Goal: Information Seeking & Learning: Check status

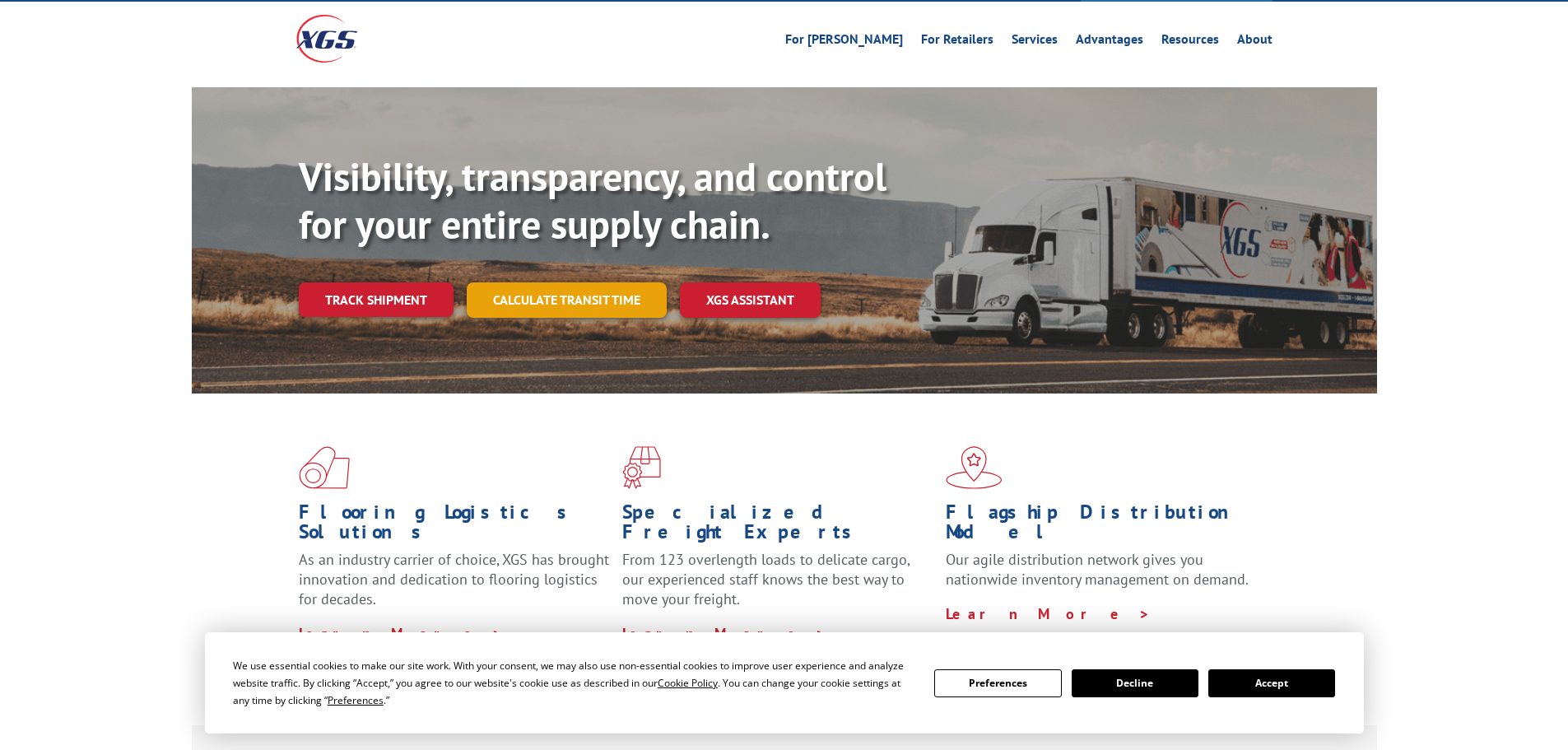
scroll to position [165, 0]
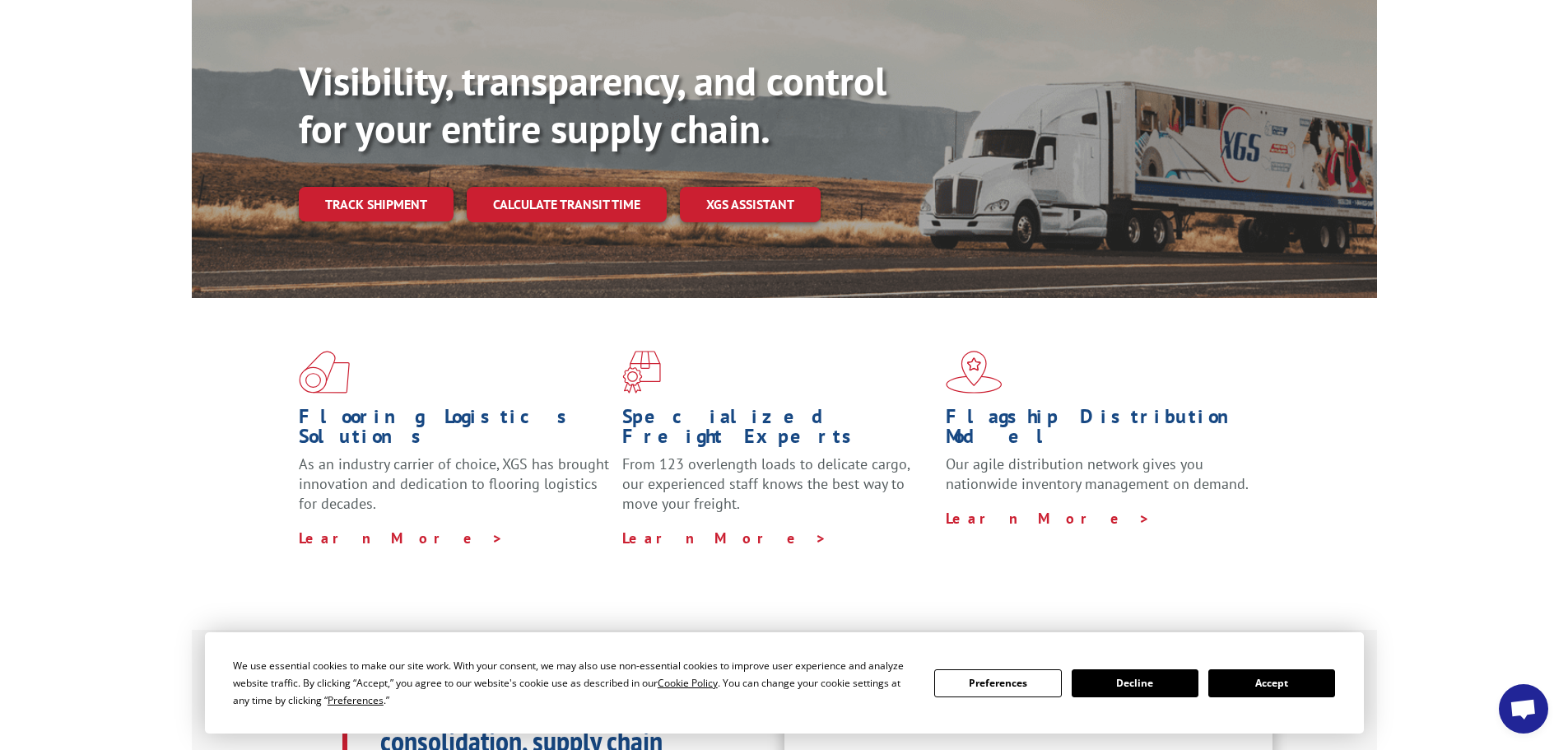
click at [1289, 688] on button "Accept" at bounding box center [1272, 682] width 127 height 28
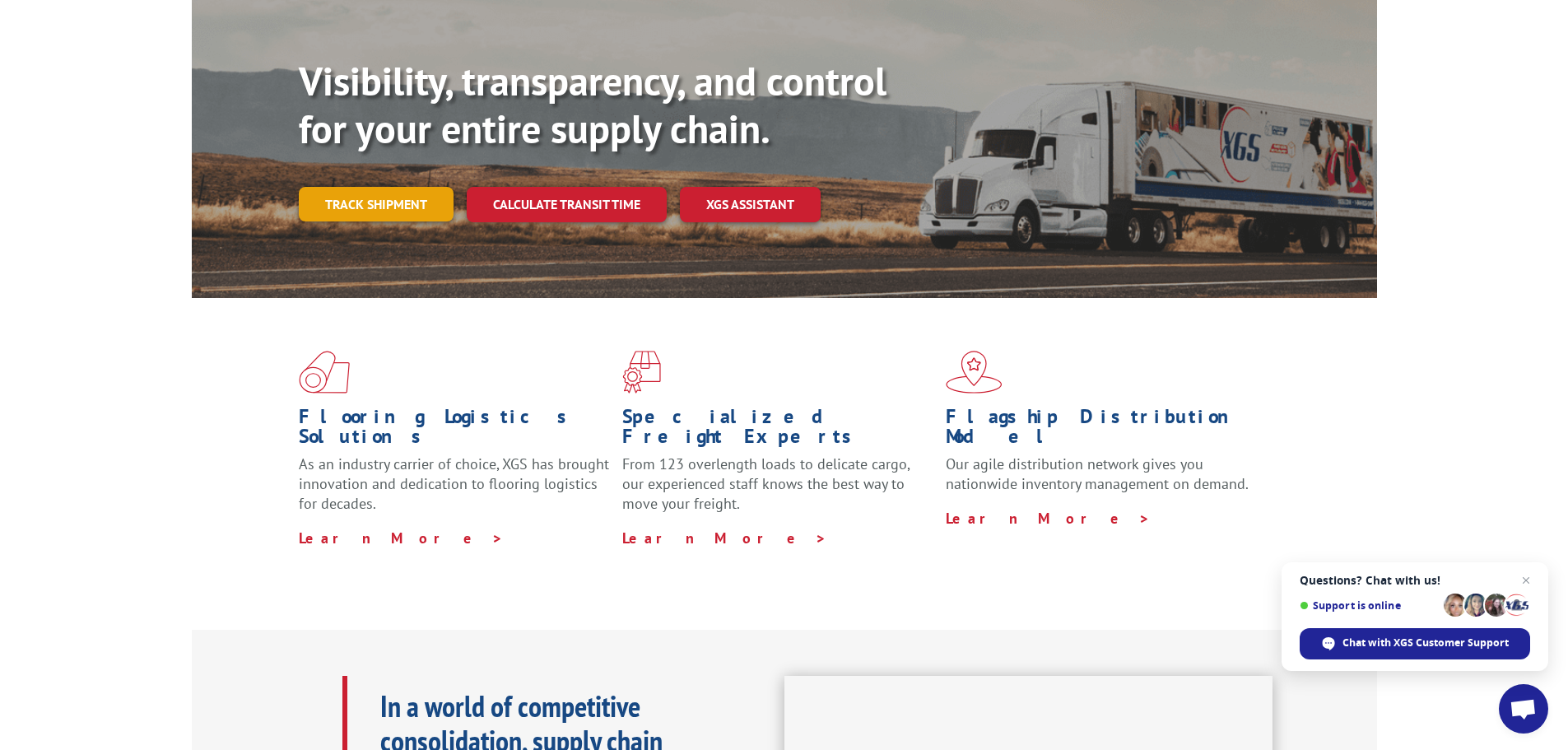
click at [346, 187] on link "Track shipment" at bounding box center [376, 204] width 154 height 34
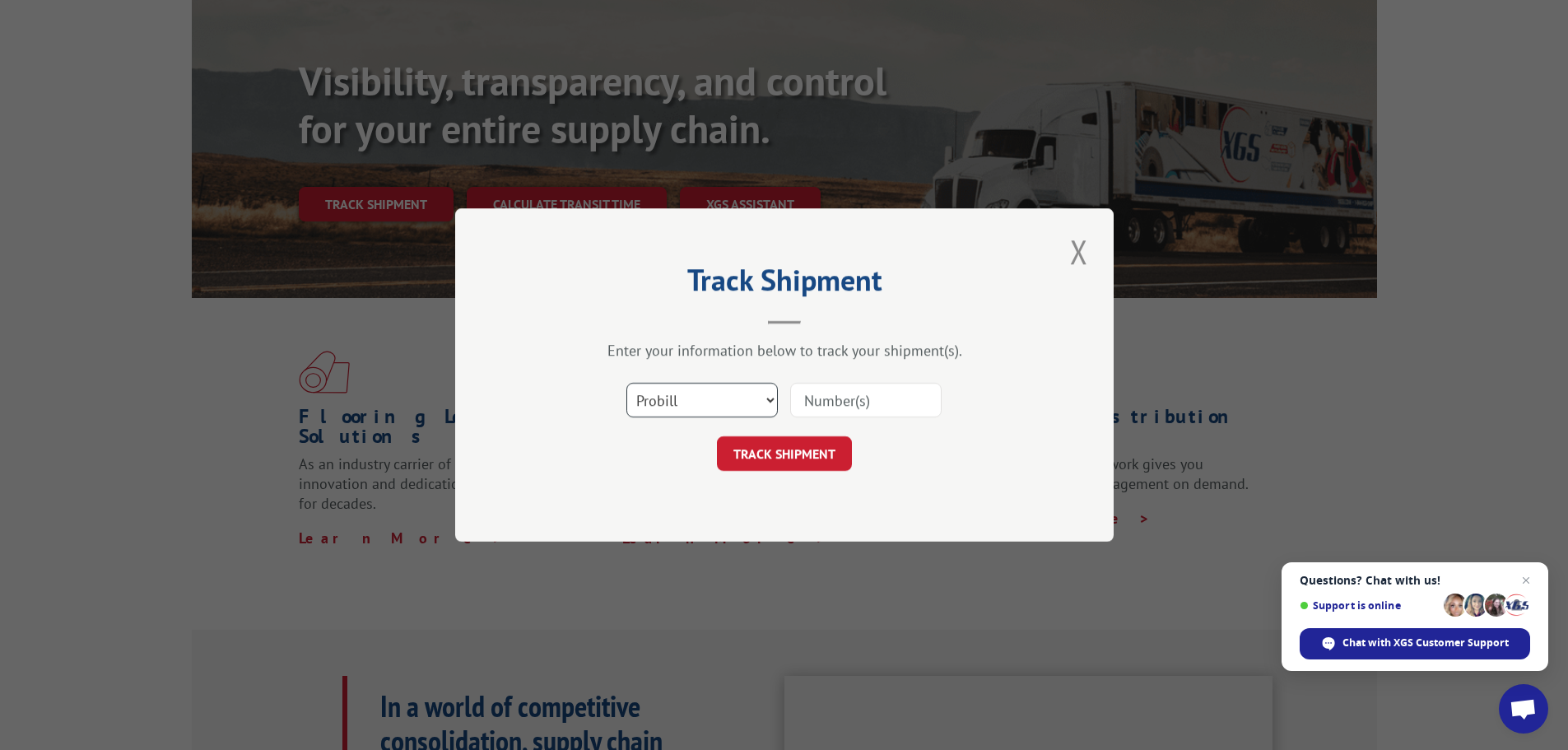
click at [736, 395] on select "Select category... Probill BOL PO" at bounding box center [703, 399] width 151 height 34
select select "bol"
click at [627, 382] on select "Select category... Probill BOL PO" at bounding box center [703, 399] width 151 height 34
drag, startPoint x: 828, startPoint y: 376, endPoint x: 831, endPoint y: 388, distance: 12.4
click at [829, 376] on div "Select category... Probill BOL PO" at bounding box center [784, 399] width 494 height 55
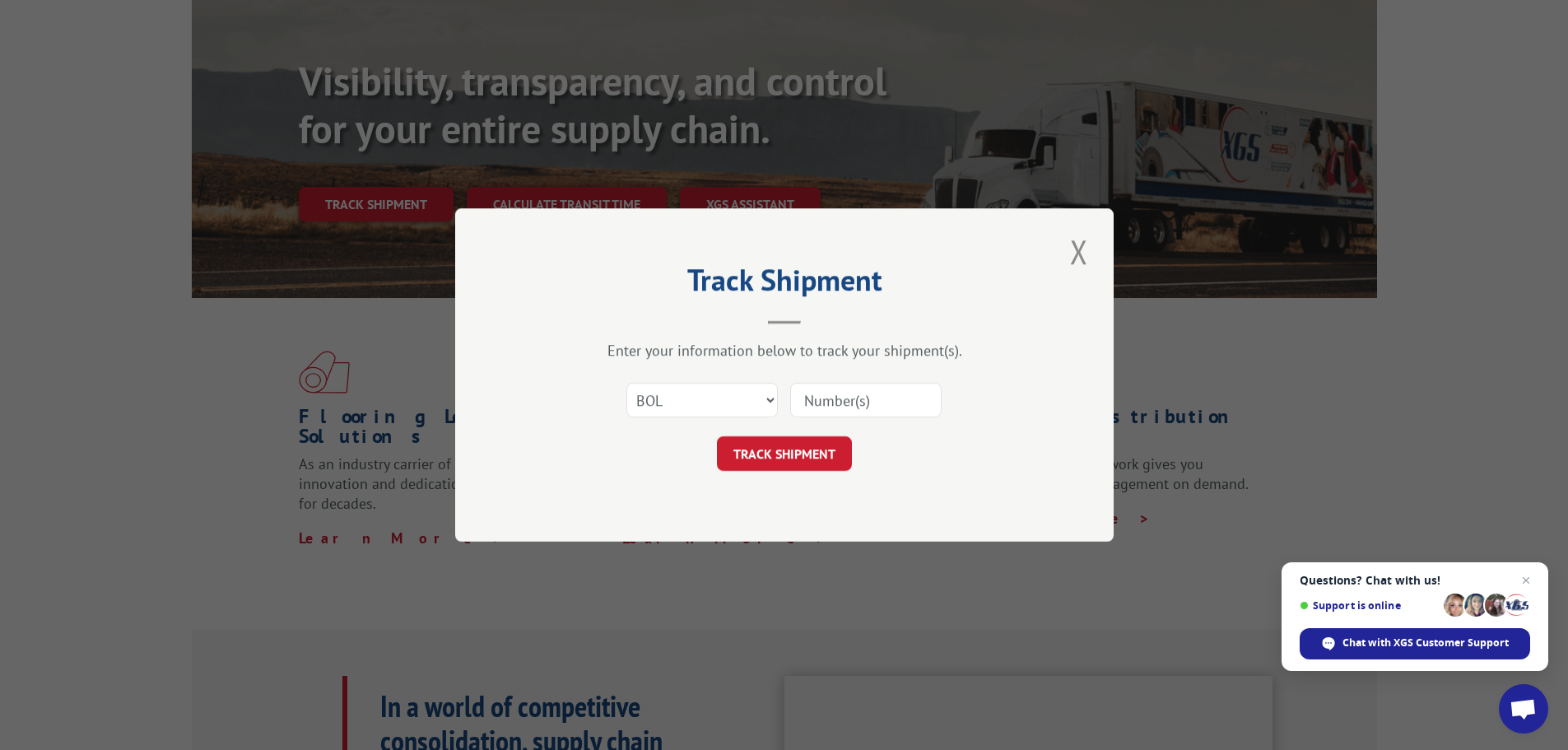
click at [832, 403] on input at bounding box center [866, 399] width 151 height 34
paste input "5954840"
type input "5954840"
click at [717, 436] on button "TRACK SHIPMENT" at bounding box center [784, 453] width 135 height 34
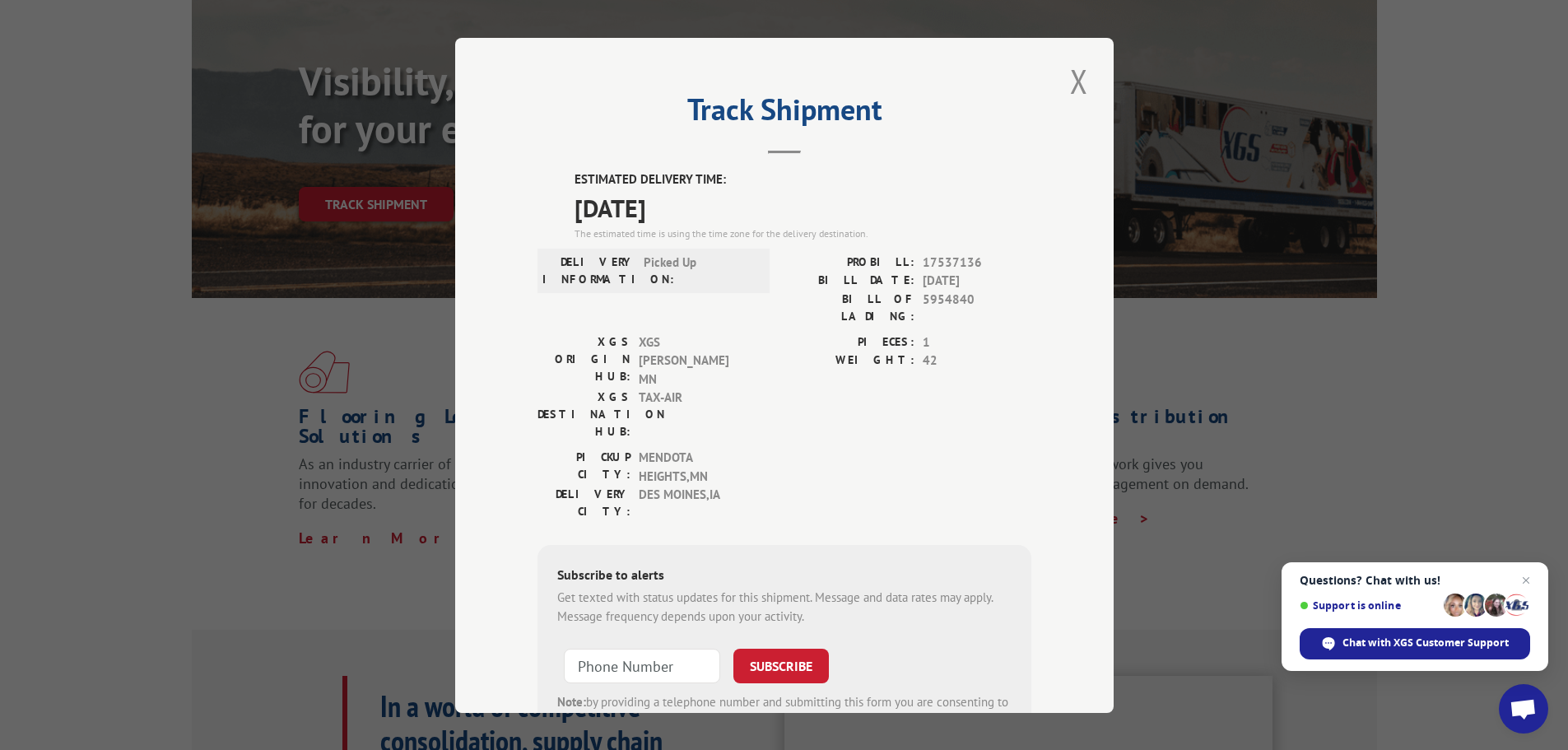
drag, startPoint x: 573, startPoint y: 217, endPoint x: 740, endPoint y: 204, distance: 167.5
click at [740, 204] on span "[DATE]" at bounding box center [803, 207] width 457 height 37
